Goal: Information Seeking & Learning: Learn about a topic

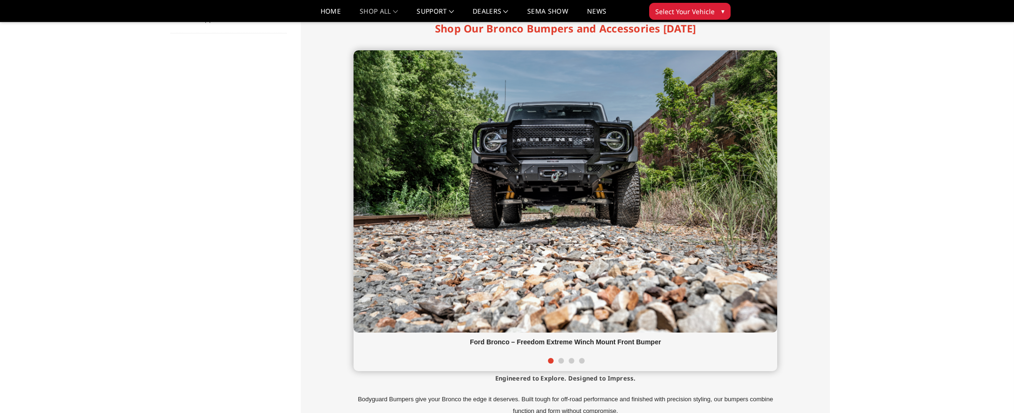
scroll to position [190, 0]
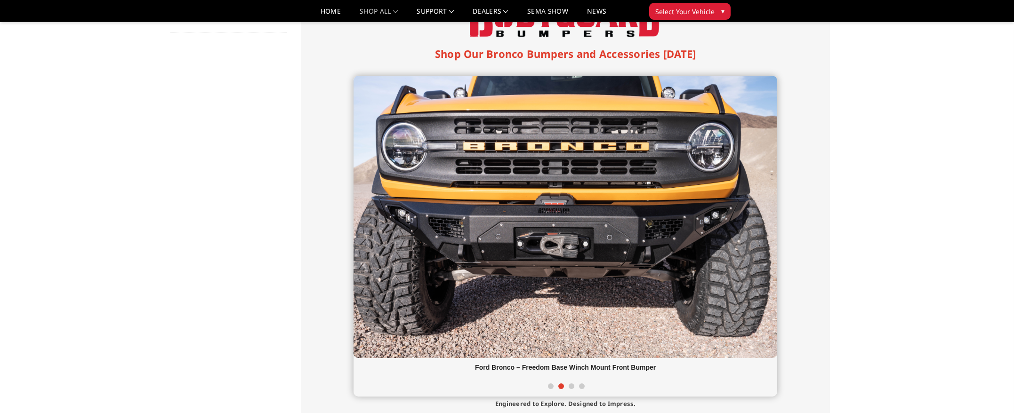
click at [570, 387] on span at bounding box center [572, 387] width 6 height 6
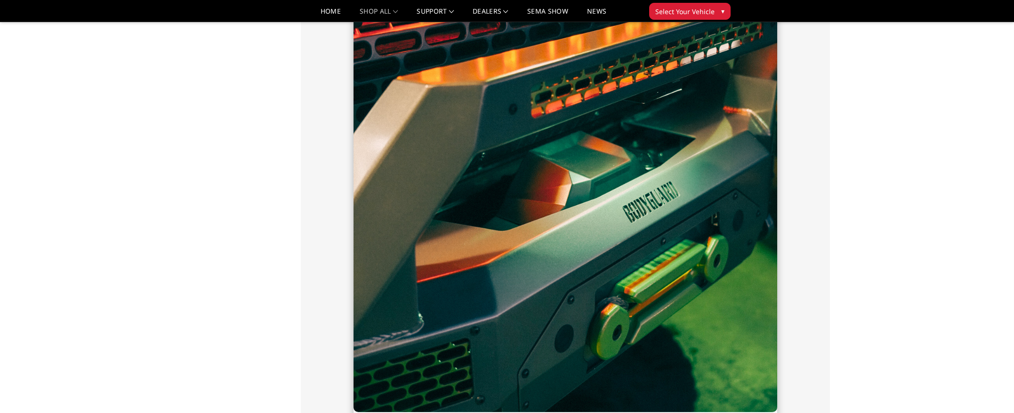
scroll to position [661, 0]
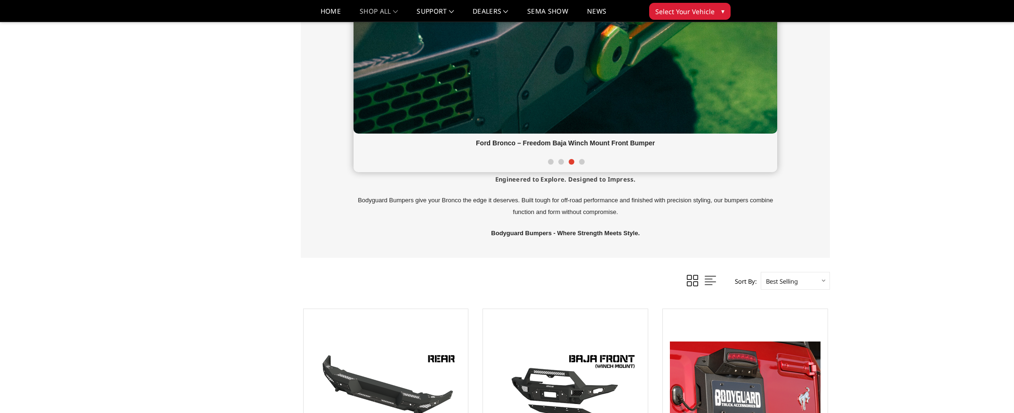
click at [581, 163] on span at bounding box center [582, 162] width 6 height 6
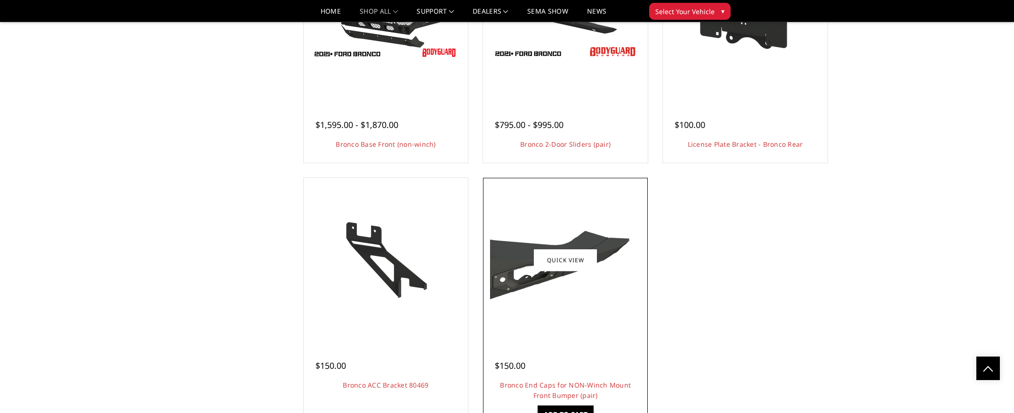
scroll to position [1761, 0]
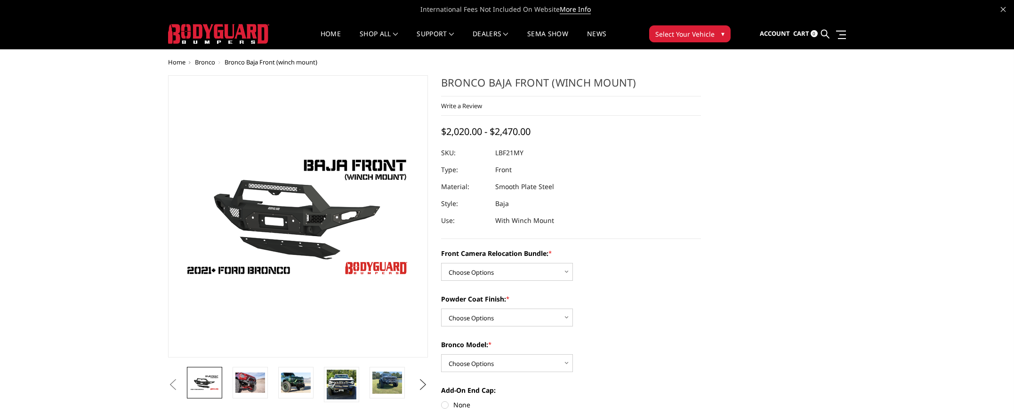
click at [425, 386] on button "Next" at bounding box center [423, 385] width 14 height 14
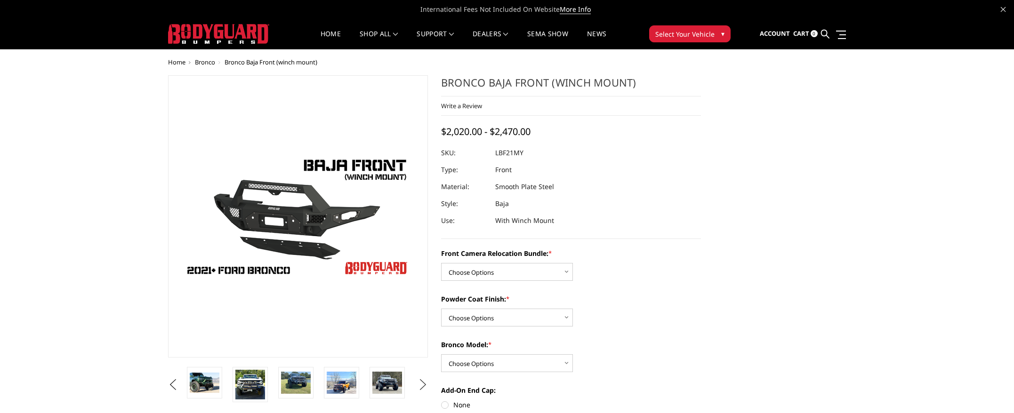
click at [425, 386] on button "Next" at bounding box center [423, 385] width 14 height 14
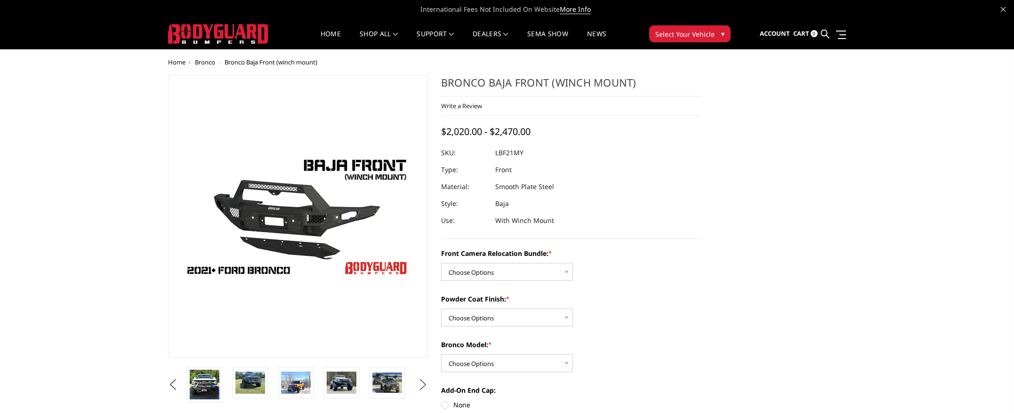
click at [425, 386] on button "Next" at bounding box center [423, 385] width 14 height 14
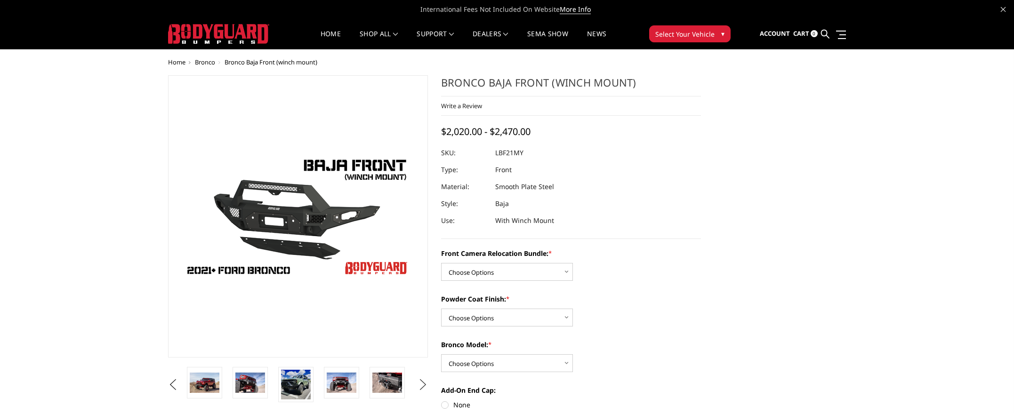
click at [425, 386] on button "Next" at bounding box center [423, 385] width 14 height 14
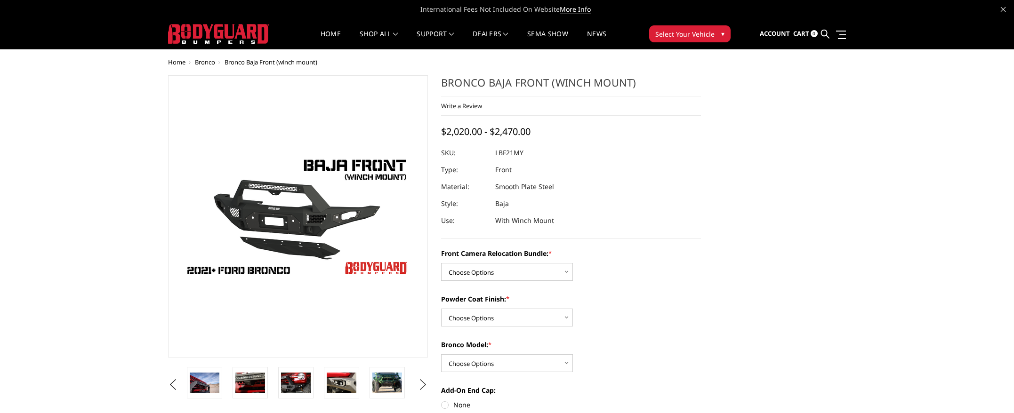
click at [425, 386] on button "Next" at bounding box center [423, 385] width 14 height 14
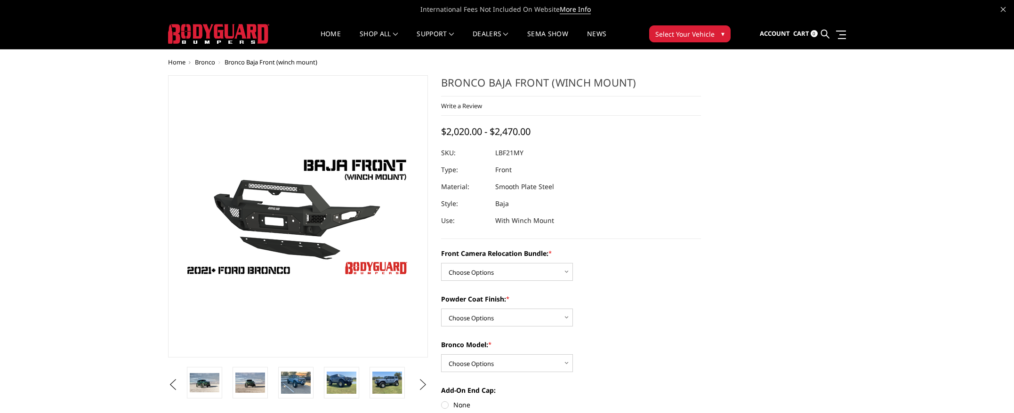
click at [425, 386] on button "Next" at bounding box center [423, 385] width 14 height 14
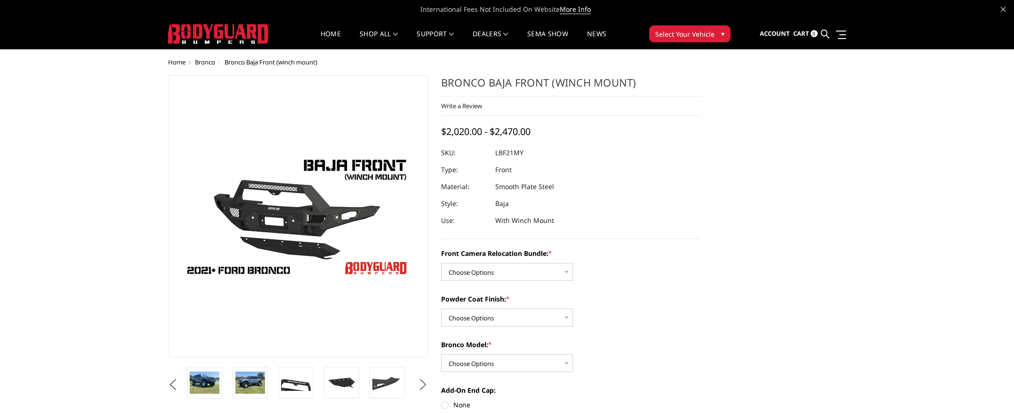
click at [425, 386] on button "Next" at bounding box center [423, 385] width 14 height 14
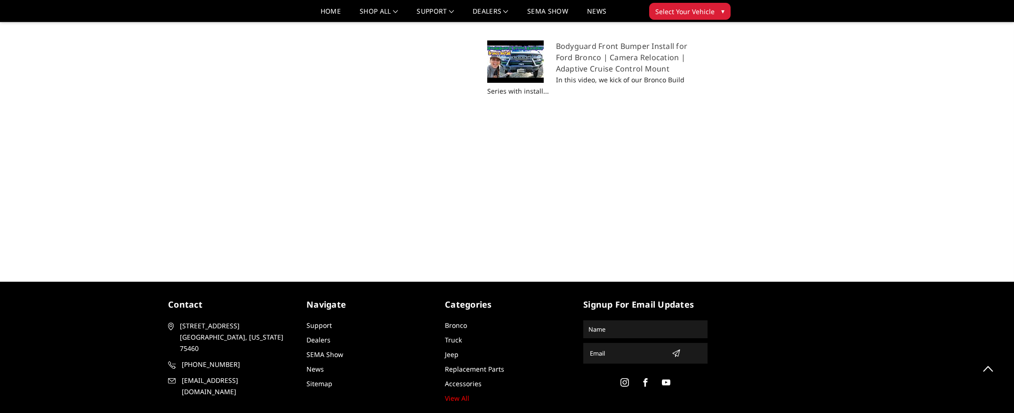
scroll to position [1169, 0]
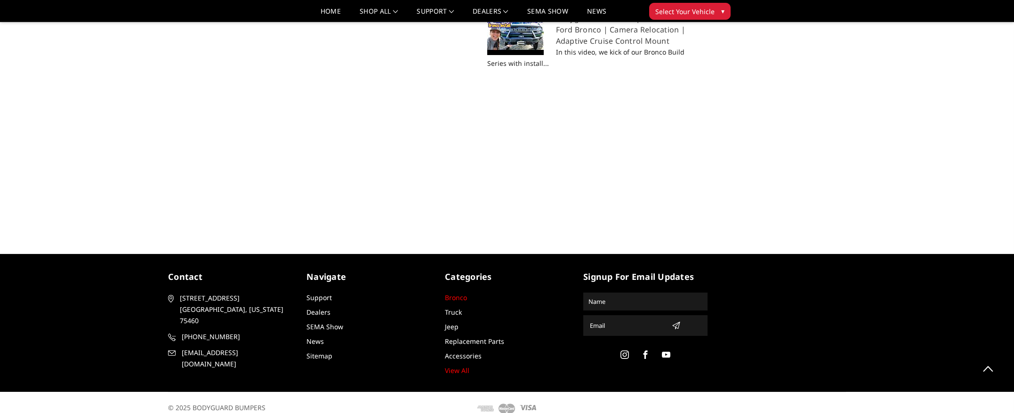
click at [450, 293] on link "Bronco" at bounding box center [456, 297] width 22 height 9
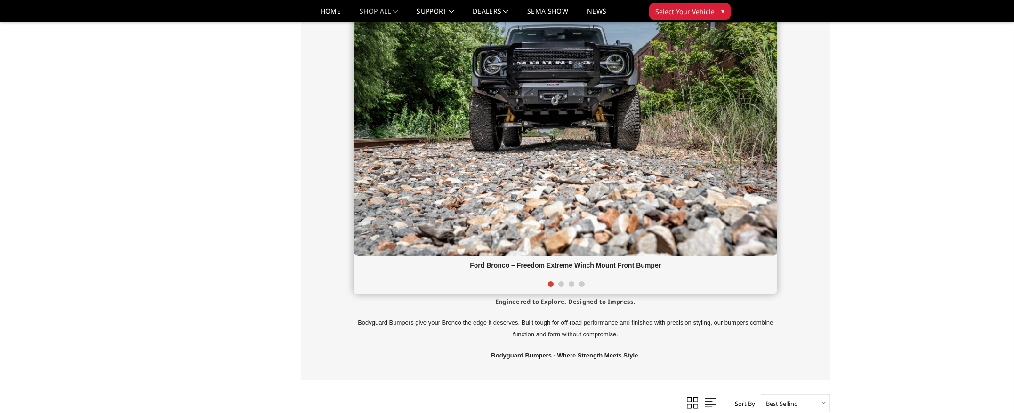
scroll to position [292, 0]
click at [562, 284] on span at bounding box center [561, 285] width 6 height 6
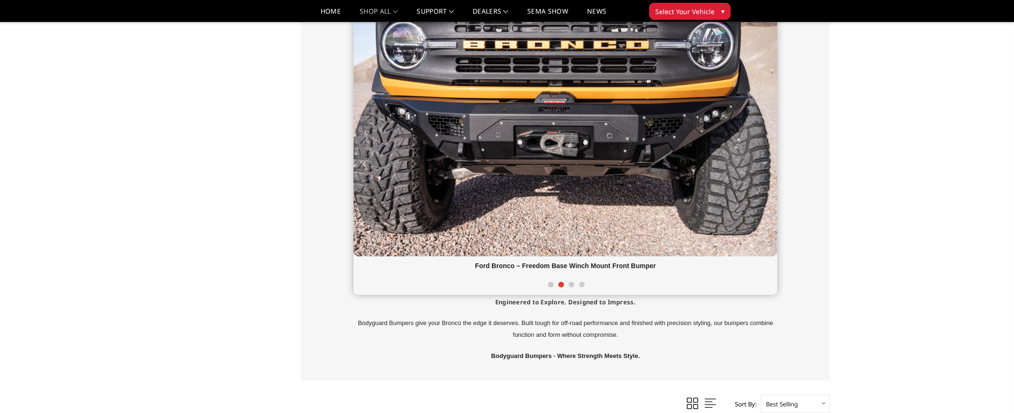
click at [571, 285] on span at bounding box center [572, 285] width 6 height 6
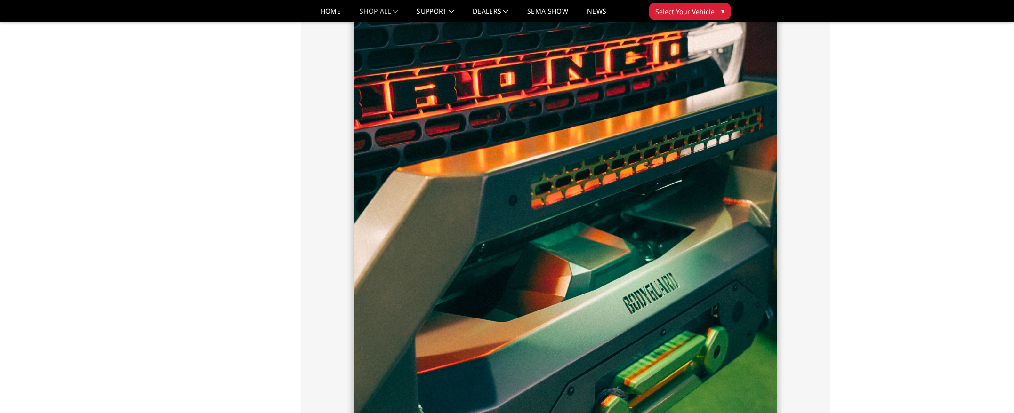
scroll to position [538, 0]
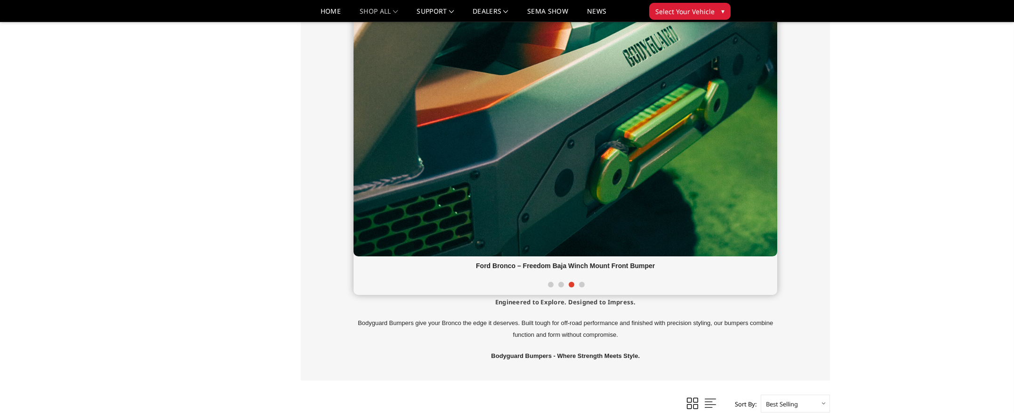
click at [581, 285] on span at bounding box center [582, 285] width 6 height 6
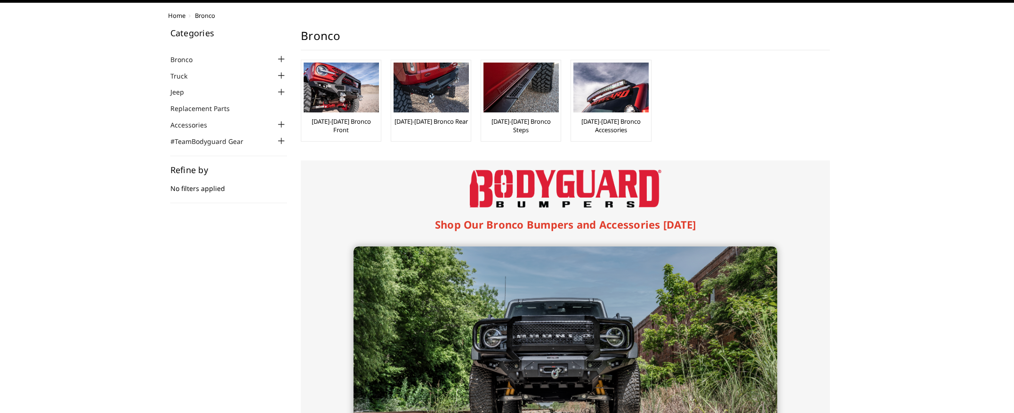
scroll to position [0, 0]
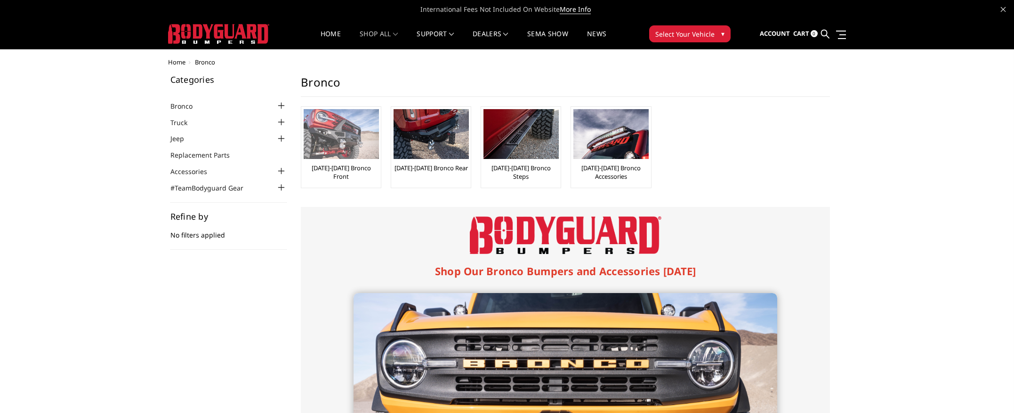
click at [344, 156] on img at bounding box center [341, 134] width 75 height 50
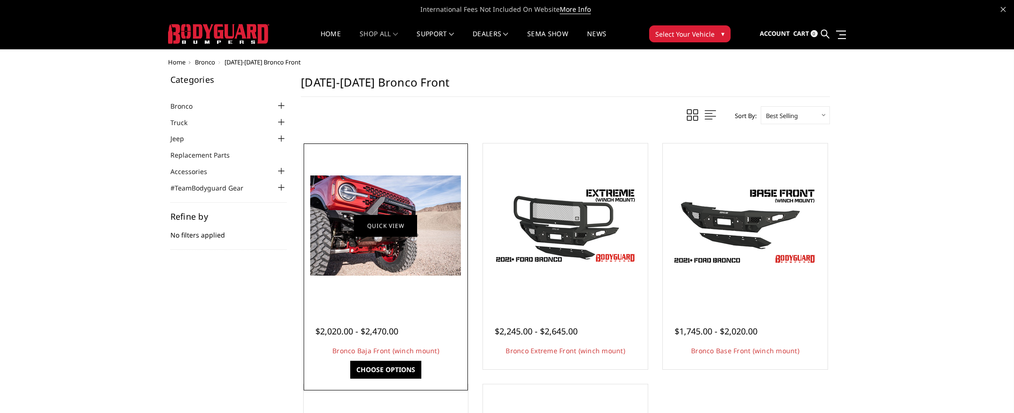
click at [390, 225] on link "Quick view" at bounding box center [385, 226] width 63 height 22
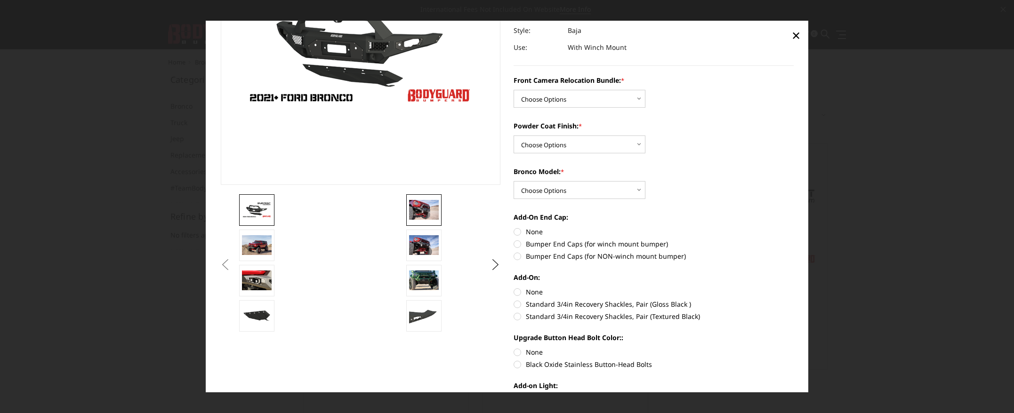
scroll to position [164, 0]
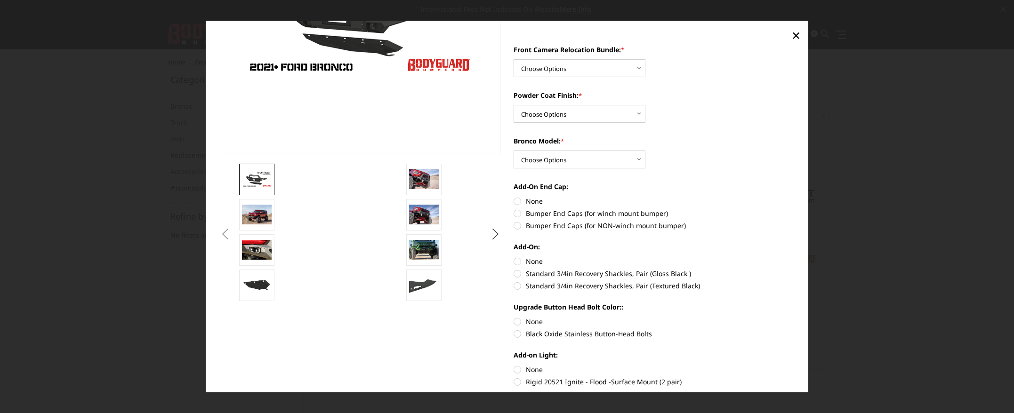
click at [489, 239] on button "Next" at bounding box center [496, 234] width 14 height 14
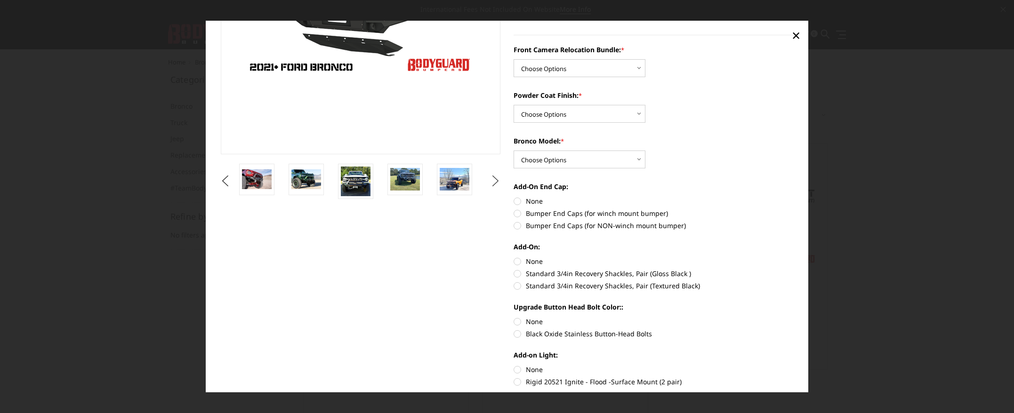
click at [496, 186] on button "Next" at bounding box center [496, 181] width 14 height 14
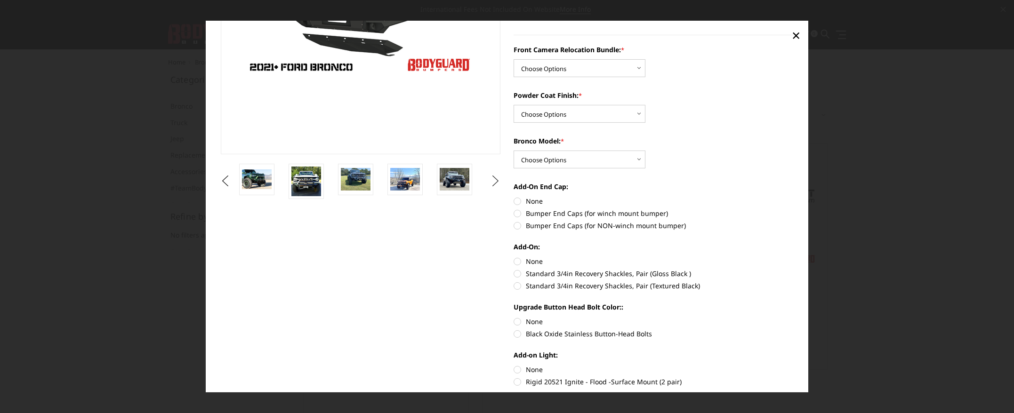
click at [496, 186] on button "Next" at bounding box center [496, 181] width 14 height 14
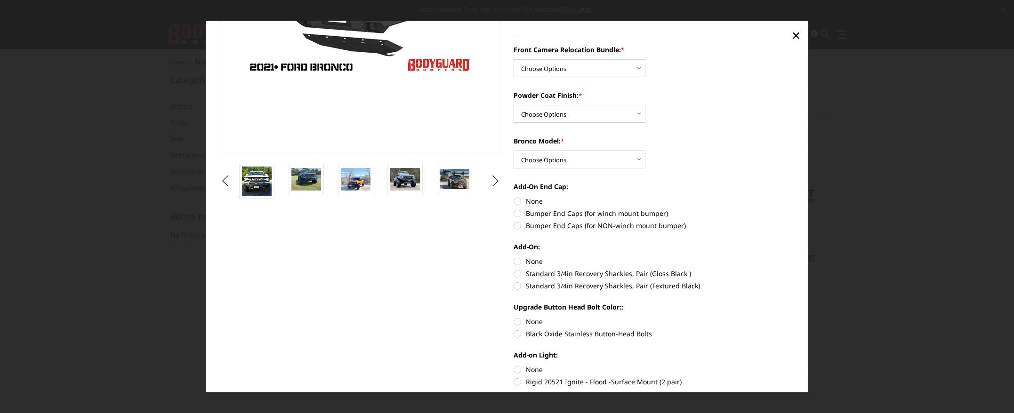
click at [496, 186] on button "Next" at bounding box center [496, 181] width 14 height 14
click at [410, 180] on img at bounding box center [405, 179] width 30 height 20
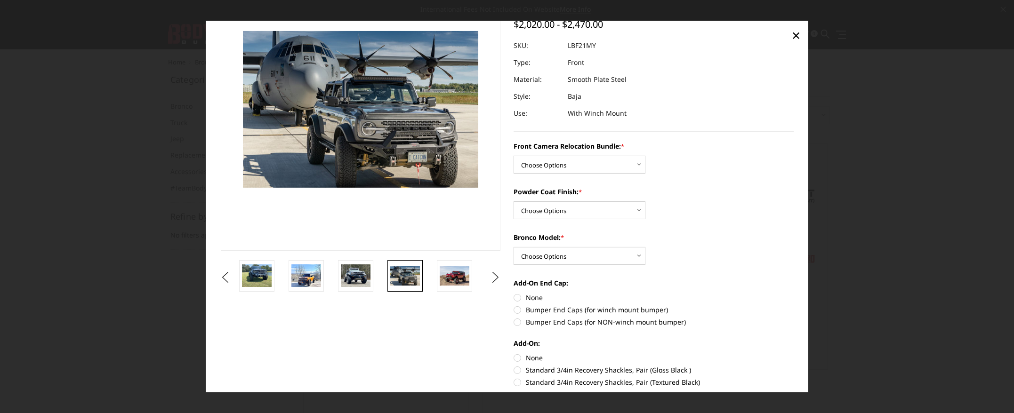
scroll to position [65, 0]
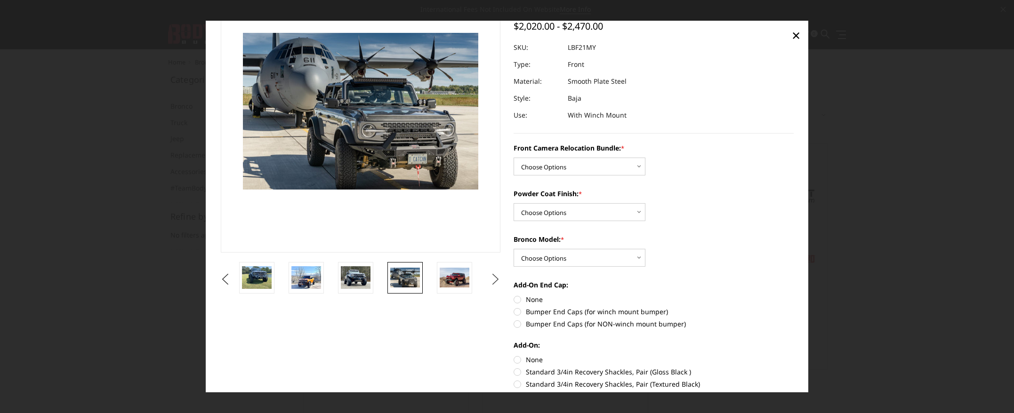
click at [496, 279] on button "Next" at bounding box center [496, 280] width 14 height 14
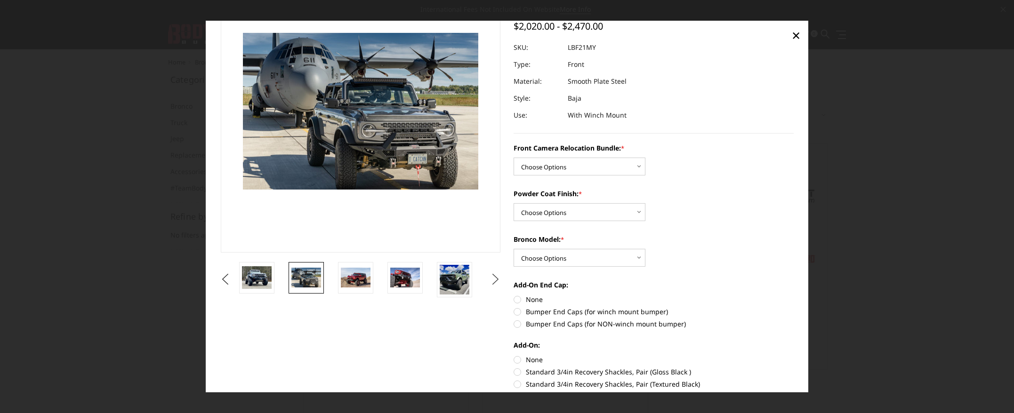
click at [496, 279] on button "Next" at bounding box center [496, 280] width 14 height 14
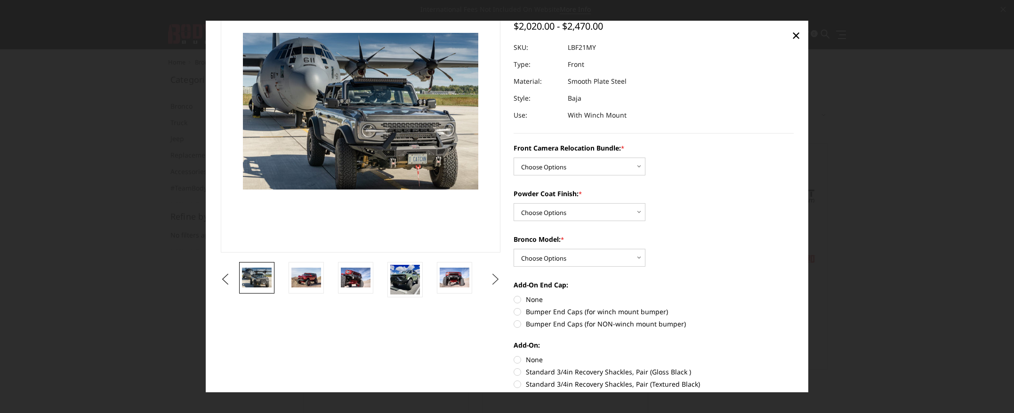
click at [496, 279] on button "Next" at bounding box center [496, 280] width 14 height 14
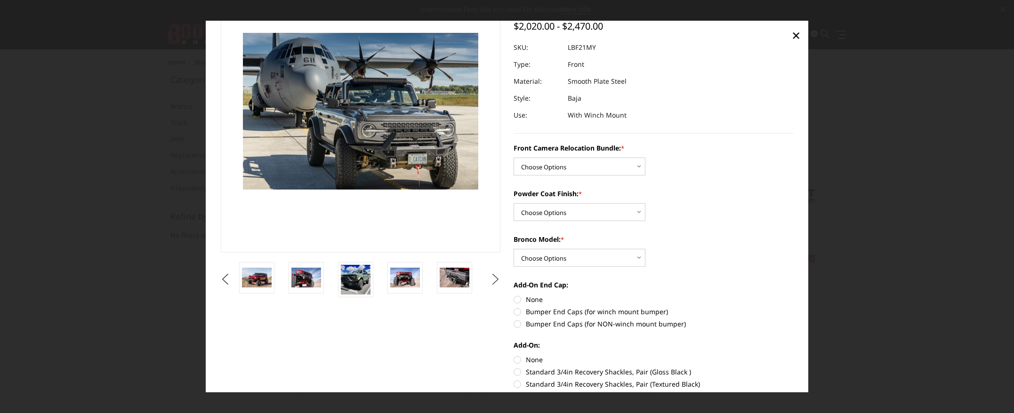
click at [496, 279] on button "Next" at bounding box center [496, 280] width 14 height 14
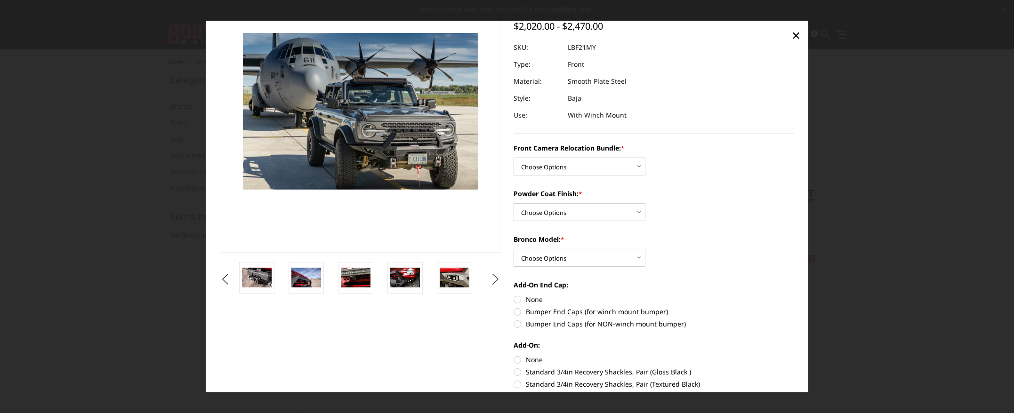
click at [496, 279] on button "Next" at bounding box center [496, 280] width 14 height 14
click at [446, 283] on img at bounding box center [455, 277] width 30 height 19
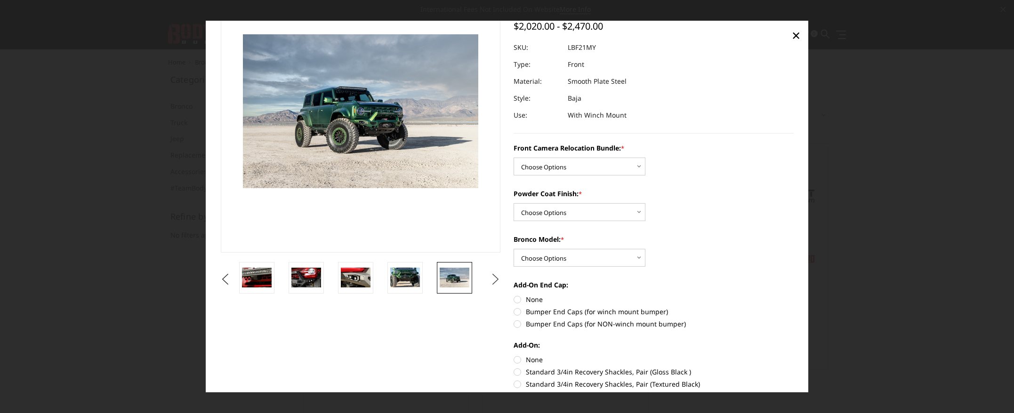
scroll to position [67, 0]
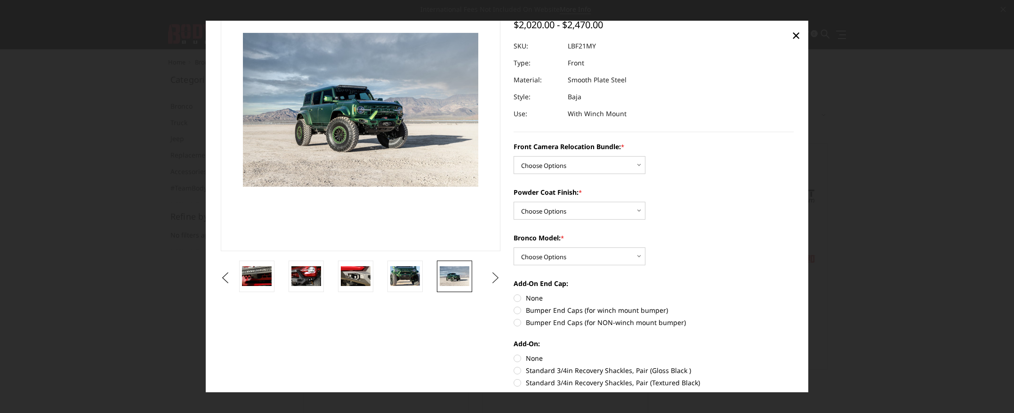
click at [496, 281] on button "Next" at bounding box center [496, 278] width 14 height 14
click at [402, 278] on img at bounding box center [405, 276] width 30 height 20
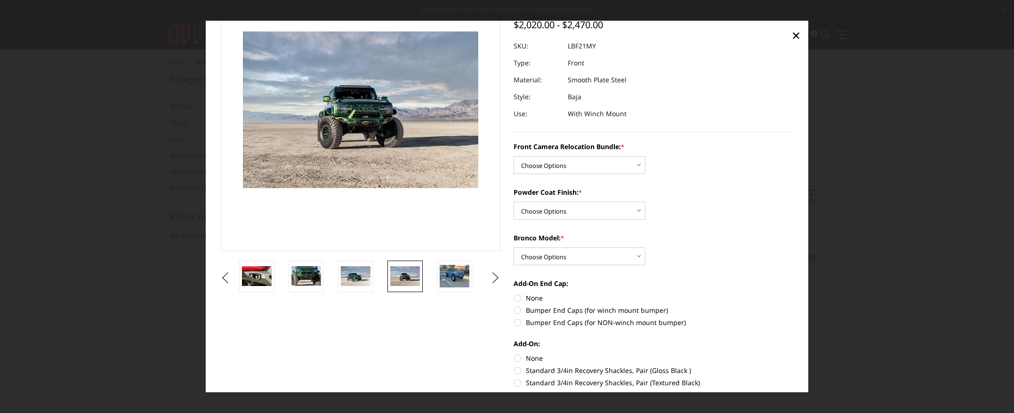
scroll to position [65, 0]
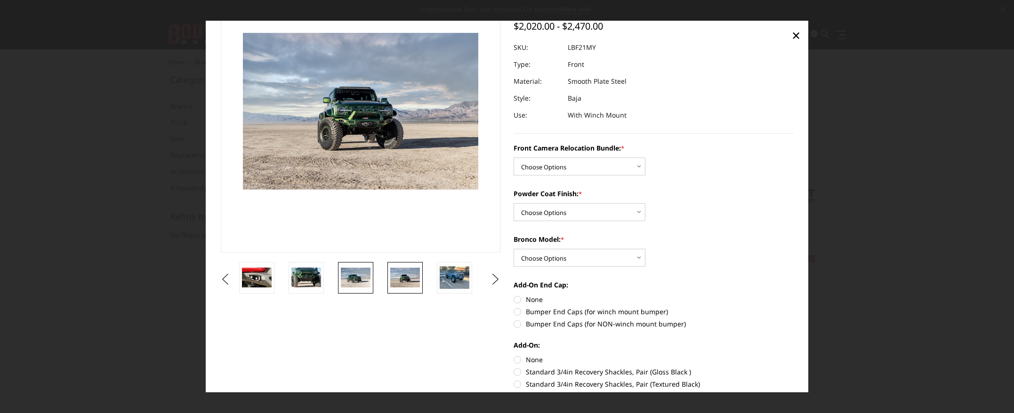
click at [357, 277] on img at bounding box center [356, 277] width 30 height 19
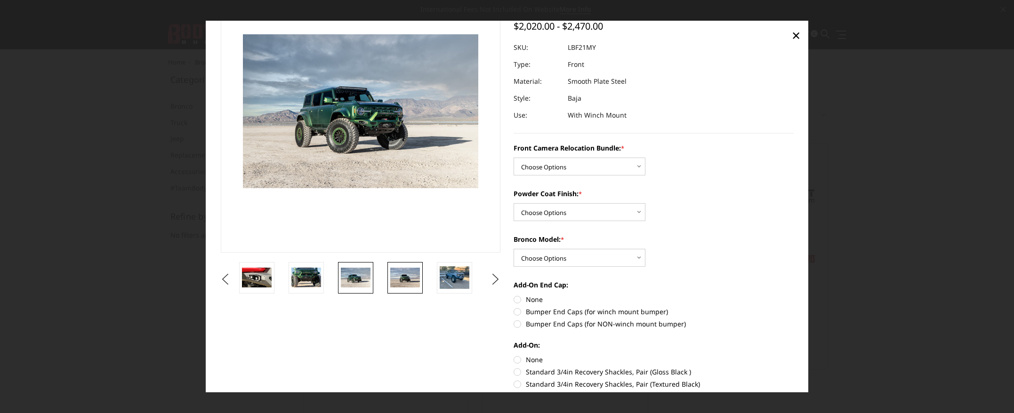
click at [409, 277] on img at bounding box center [405, 278] width 30 height 20
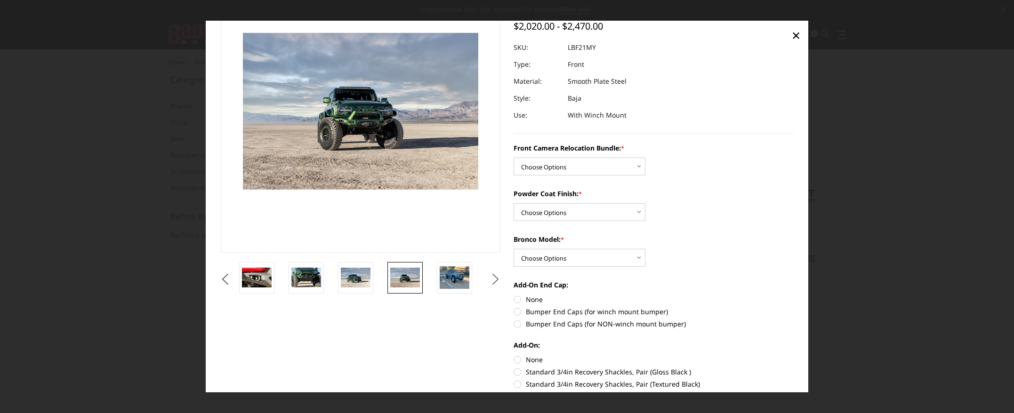
click at [494, 280] on button "Next" at bounding box center [496, 280] width 14 height 14
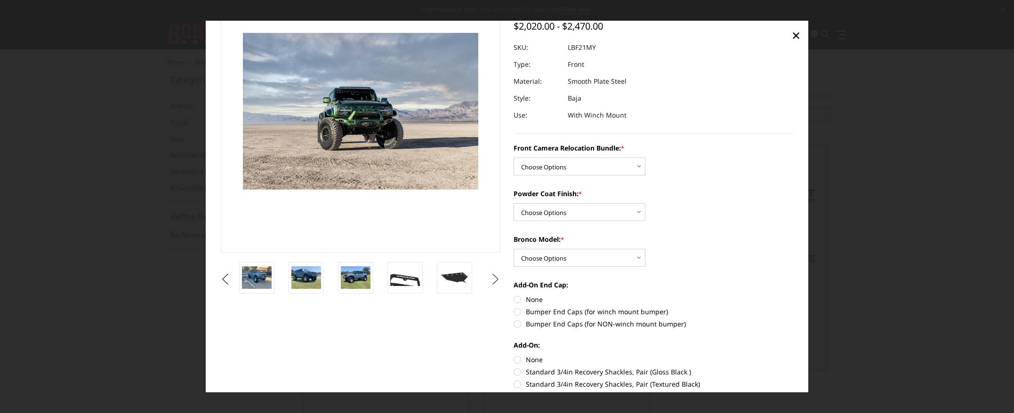
click at [494, 280] on button "Next" at bounding box center [496, 280] width 14 height 14
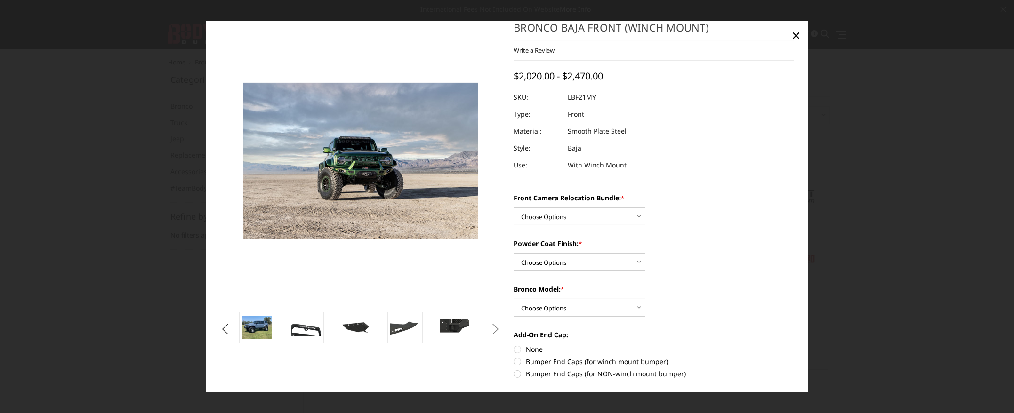
scroll to position [0, 0]
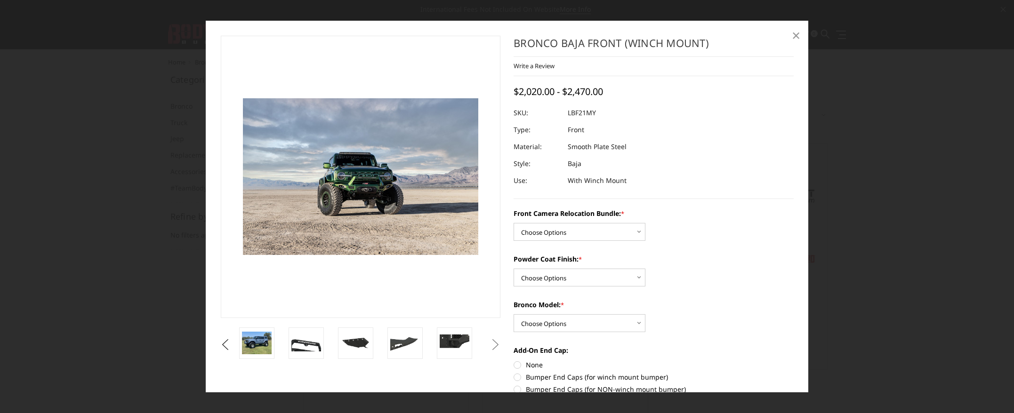
click at [802, 32] on link "×" at bounding box center [795, 35] width 15 height 15
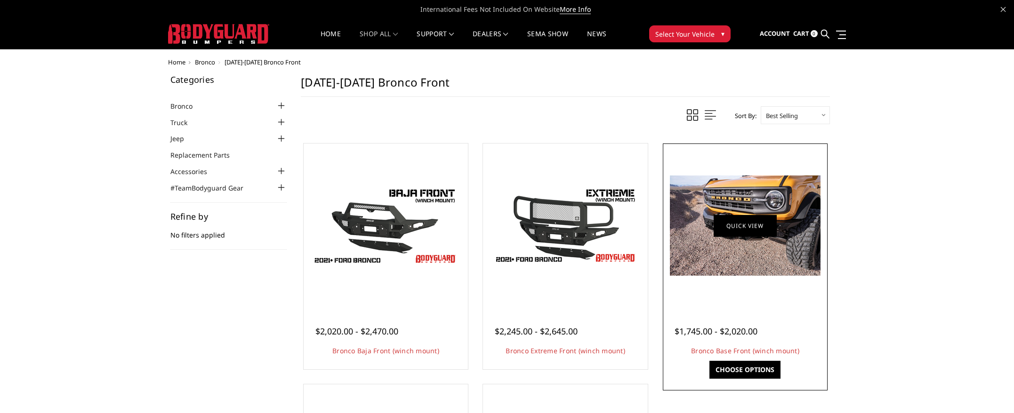
click at [757, 231] on link "Quick view" at bounding box center [745, 226] width 63 height 22
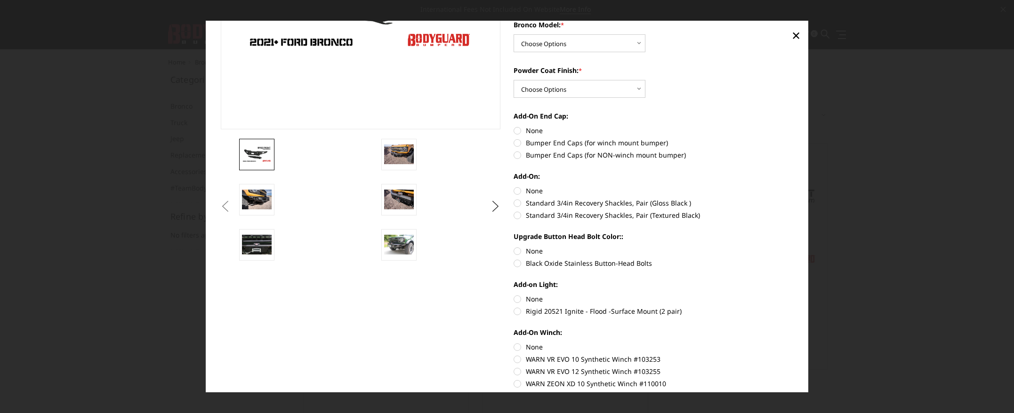
scroll to position [193, 0]
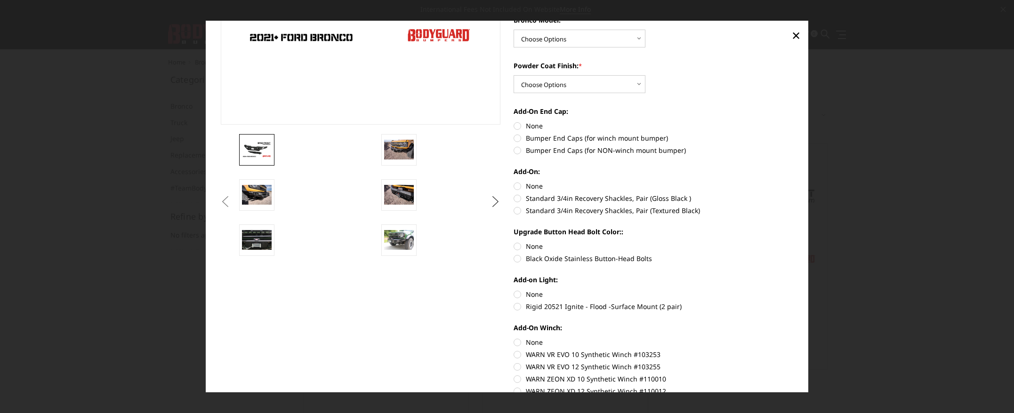
click at [499, 201] on button "Next" at bounding box center [496, 201] width 14 height 14
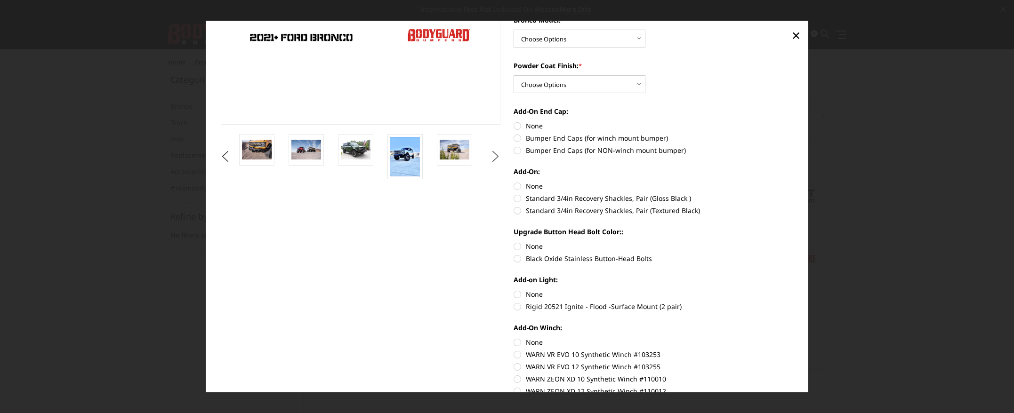
click at [489, 152] on button "Next" at bounding box center [496, 156] width 14 height 14
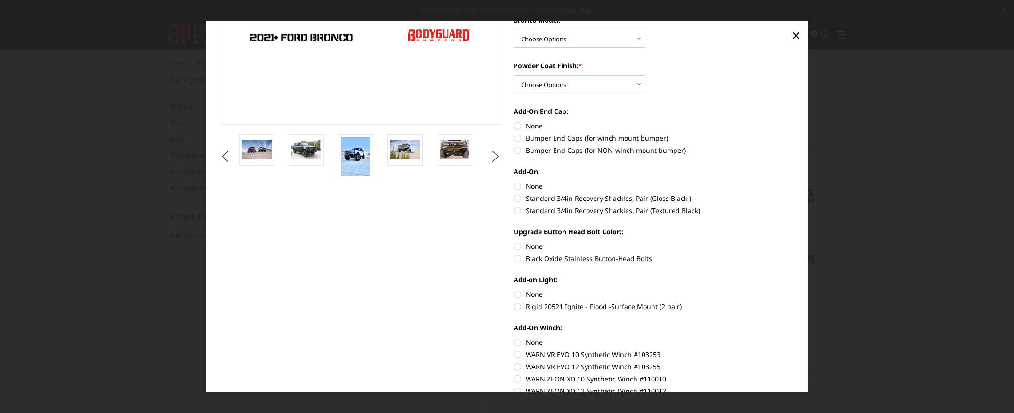
click at [489, 153] on button "Next" at bounding box center [496, 156] width 14 height 14
click at [490, 153] on button "Next" at bounding box center [496, 156] width 14 height 14
click at [490, 154] on button "Next" at bounding box center [496, 156] width 14 height 14
click at [487, 154] on ul "Previous Next" at bounding box center [360, 156] width 284 height 45
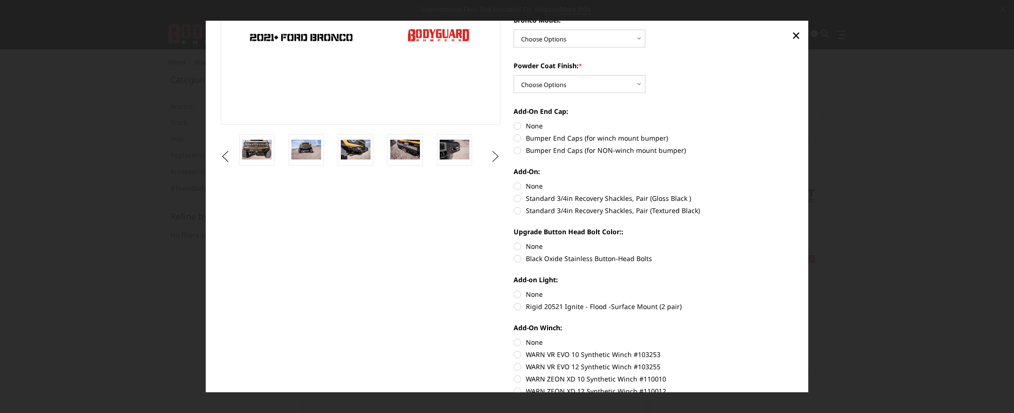
click at [493, 153] on button "Next" at bounding box center [496, 156] width 14 height 14
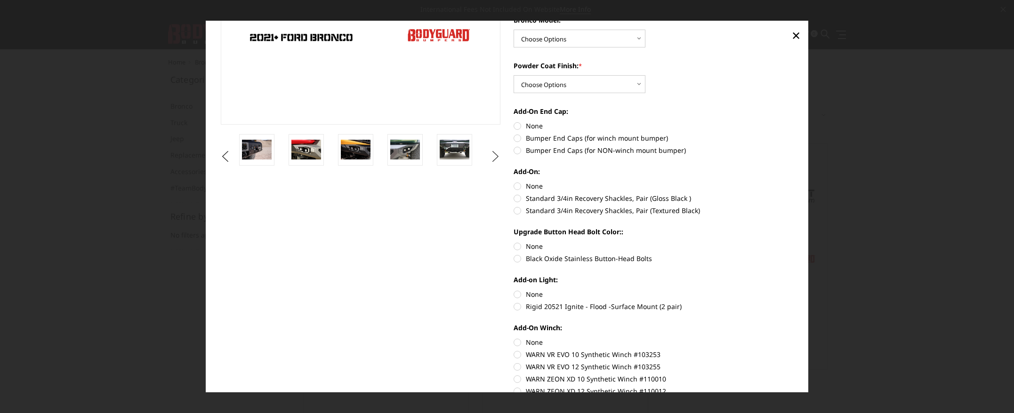
click at [495, 155] on button "Next" at bounding box center [496, 156] width 14 height 14
click at [492, 158] on button "Next" at bounding box center [496, 156] width 14 height 14
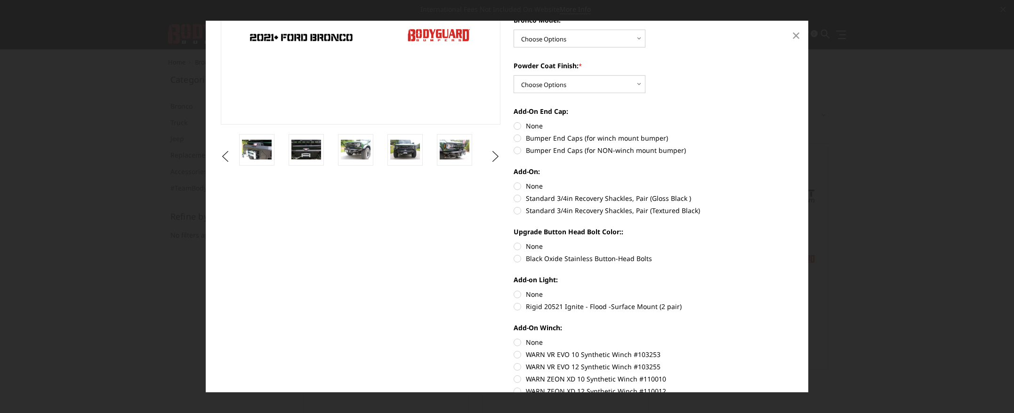
click at [793, 32] on span "×" at bounding box center [796, 35] width 8 height 20
